Goal: Transaction & Acquisition: Download file/media

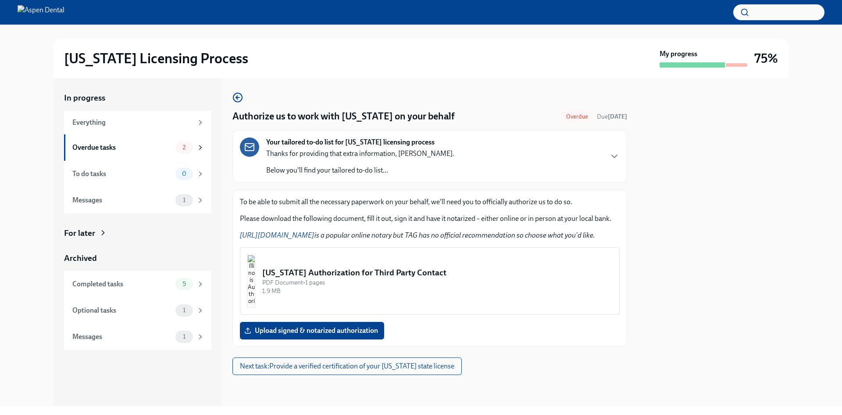
click at [255, 275] on img "button" at bounding box center [251, 280] width 8 height 53
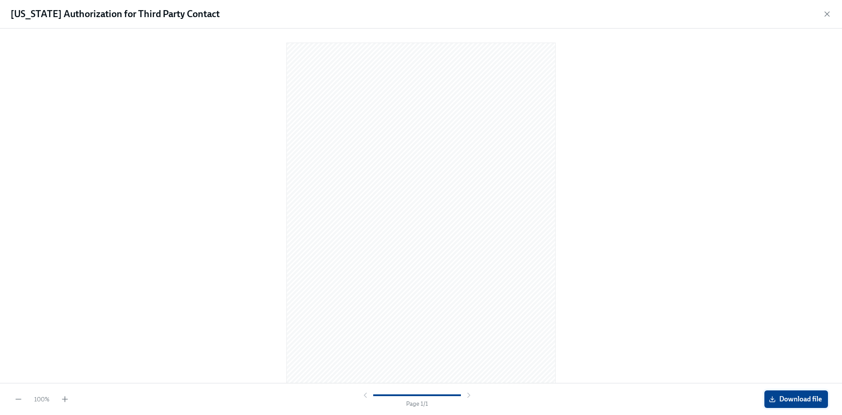
drag, startPoint x: 587, startPoint y: 313, endPoint x: 790, endPoint y: 398, distance: 219.6
click at [790, 398] on span "Download file" at bounding box center [796, 398] width 51 height 9
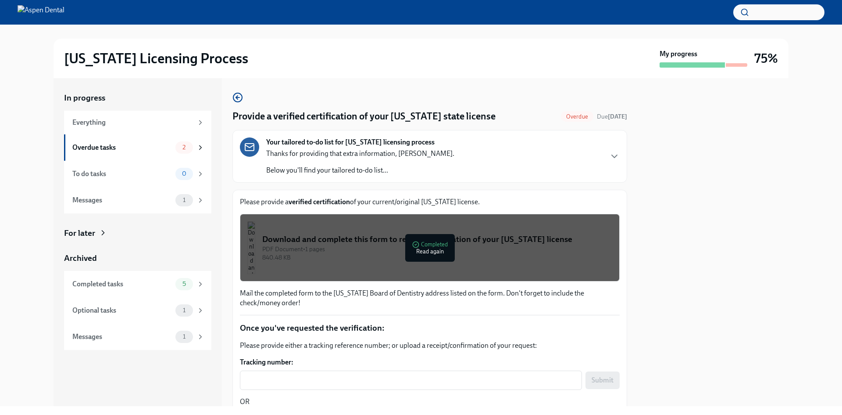
click at [304, 236] on div "Download and complete this form to request verification of your Kentucky license" at bounding box center [437, 238] width 350 height 11
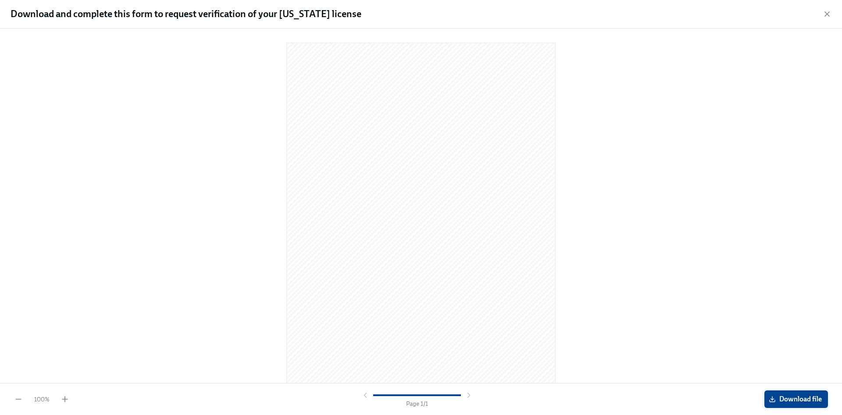
click at [800, 398] on span "Download file" at bounding box center [796, 398] width 51 height 9
